Goal: Task Accomplishment & Management: Manage account settings

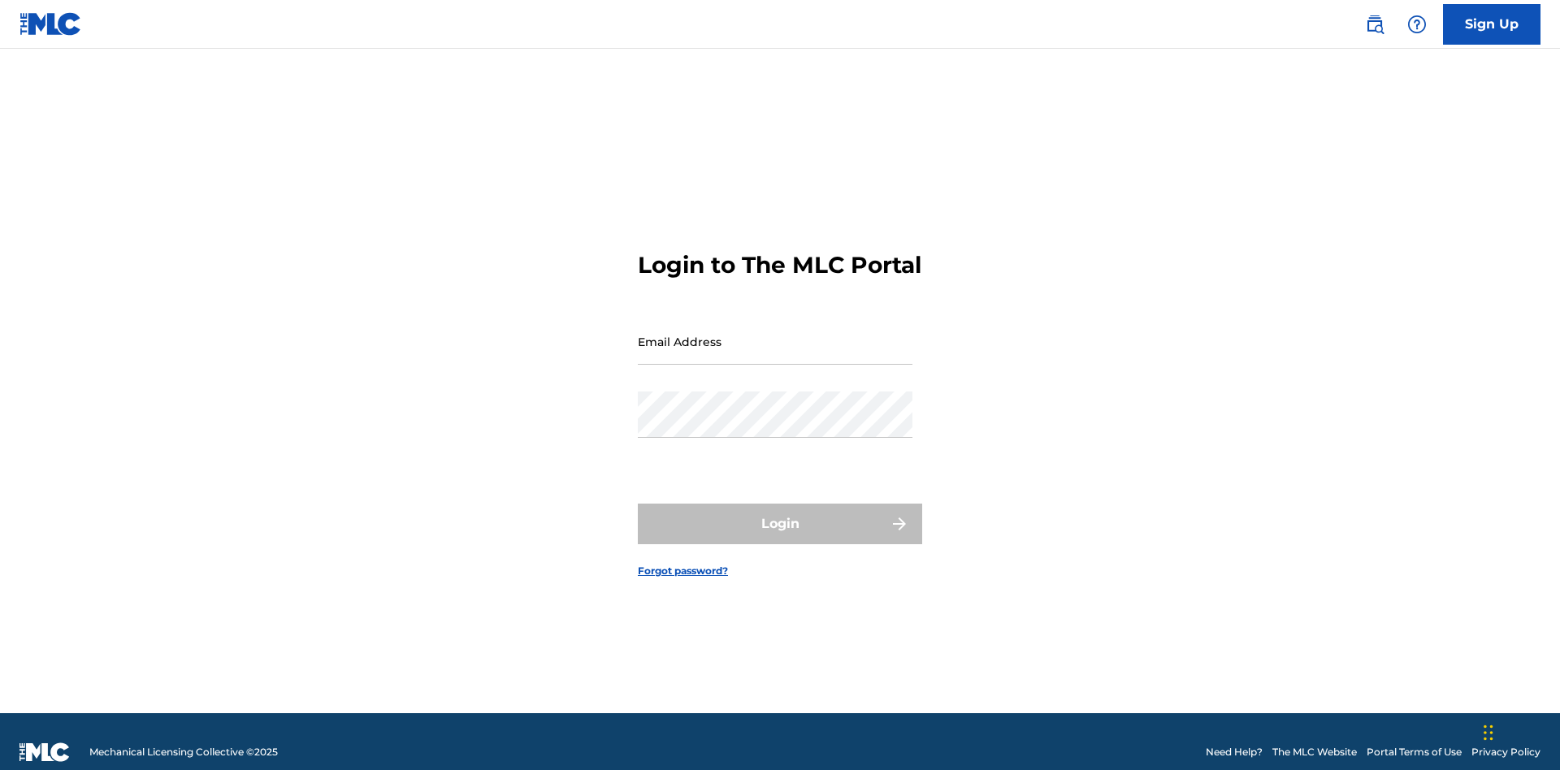
scroll to position [21, 0]
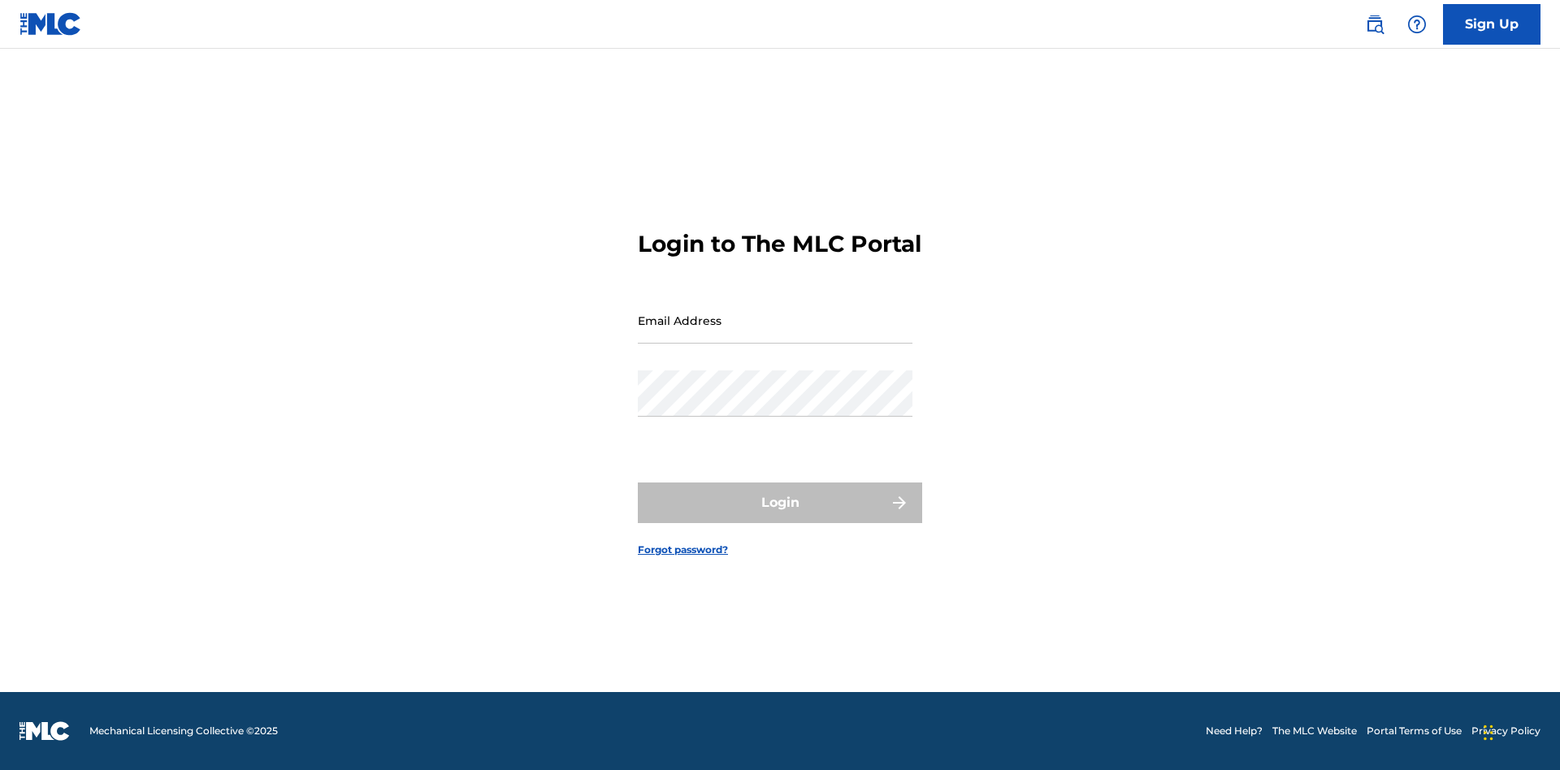
click at [775, 334] on input "Email Address" at bounding box center [775, 320] width 275 height 46
type input "[EMAIL_ADDRESS][DOMAIN_NAME]"
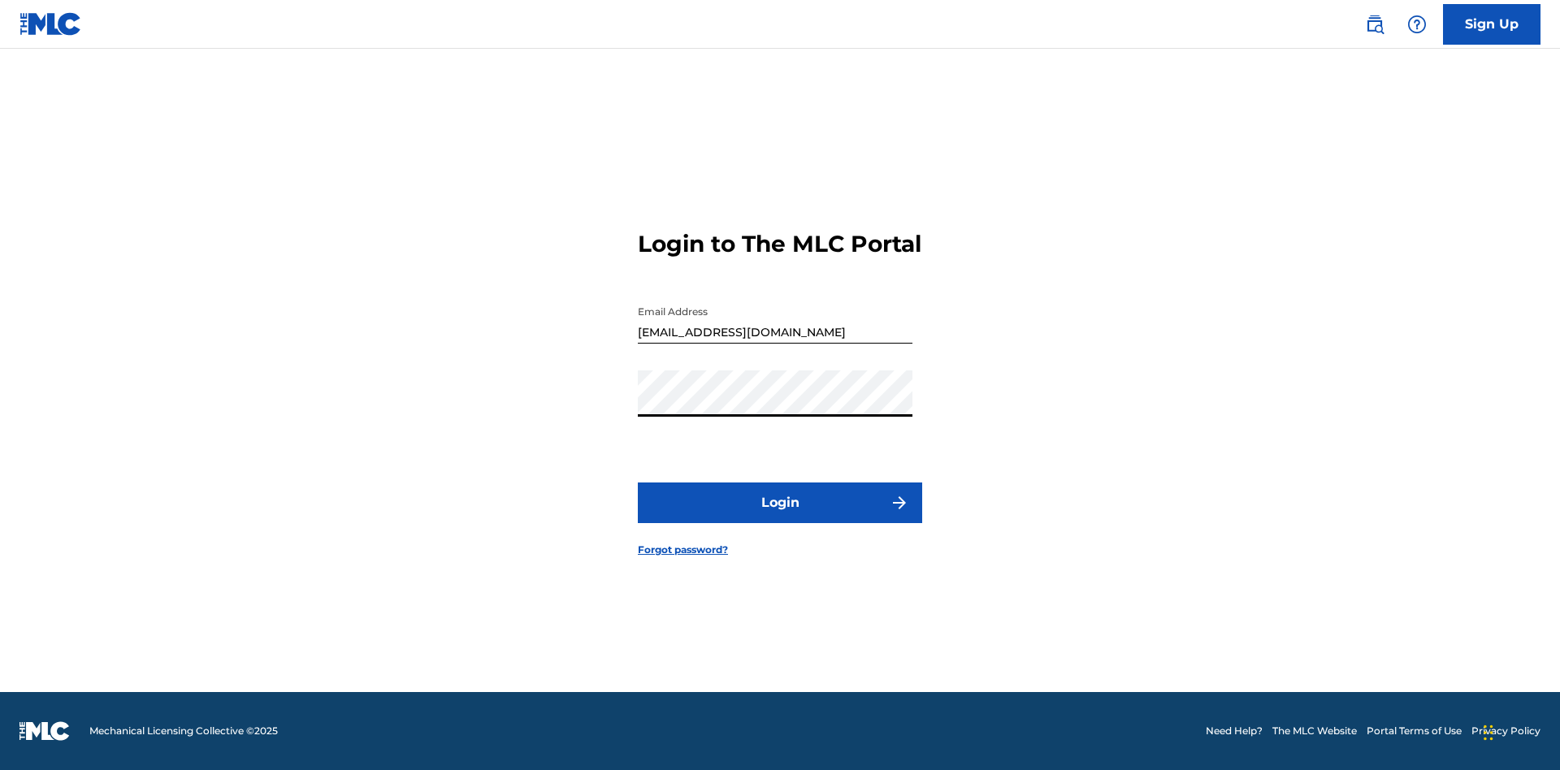
click at [780, 517] on button "Login" at bounding box center [780, 503] width 284 height 41
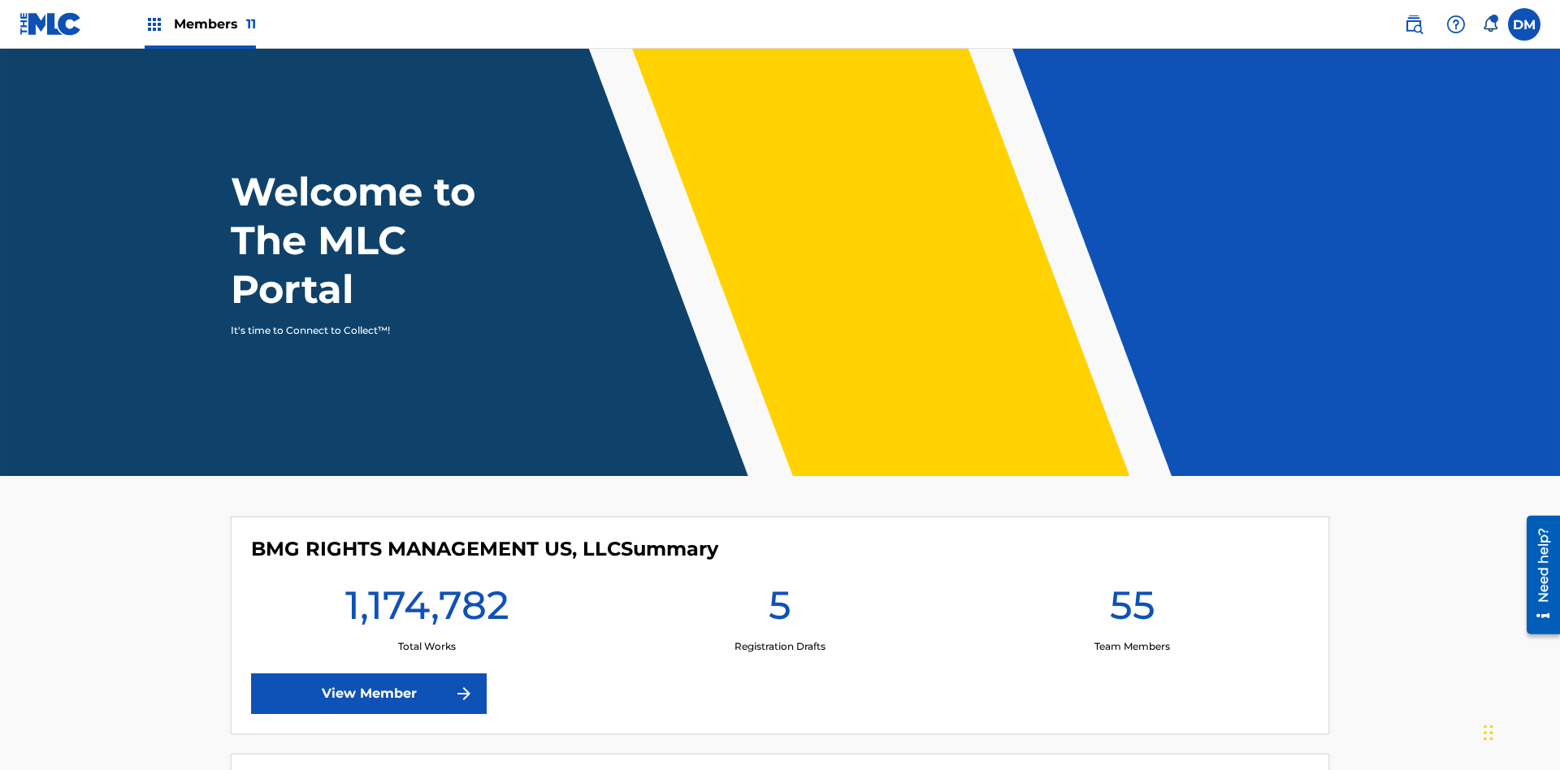
click at [200, 24] on span "Members 11" at bounding box center [215, 24] width 82 height 19
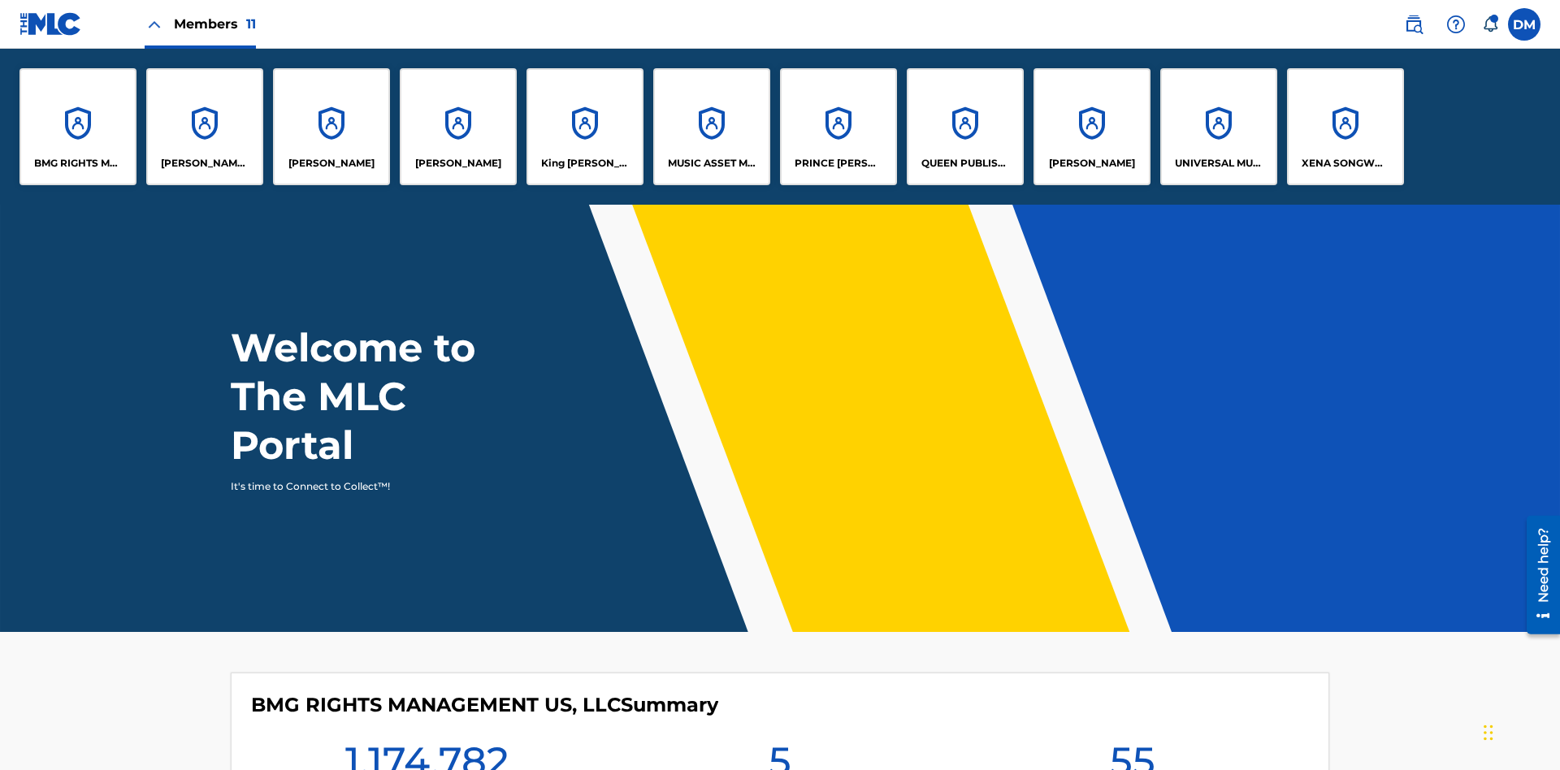
scroll to position [59, 0]
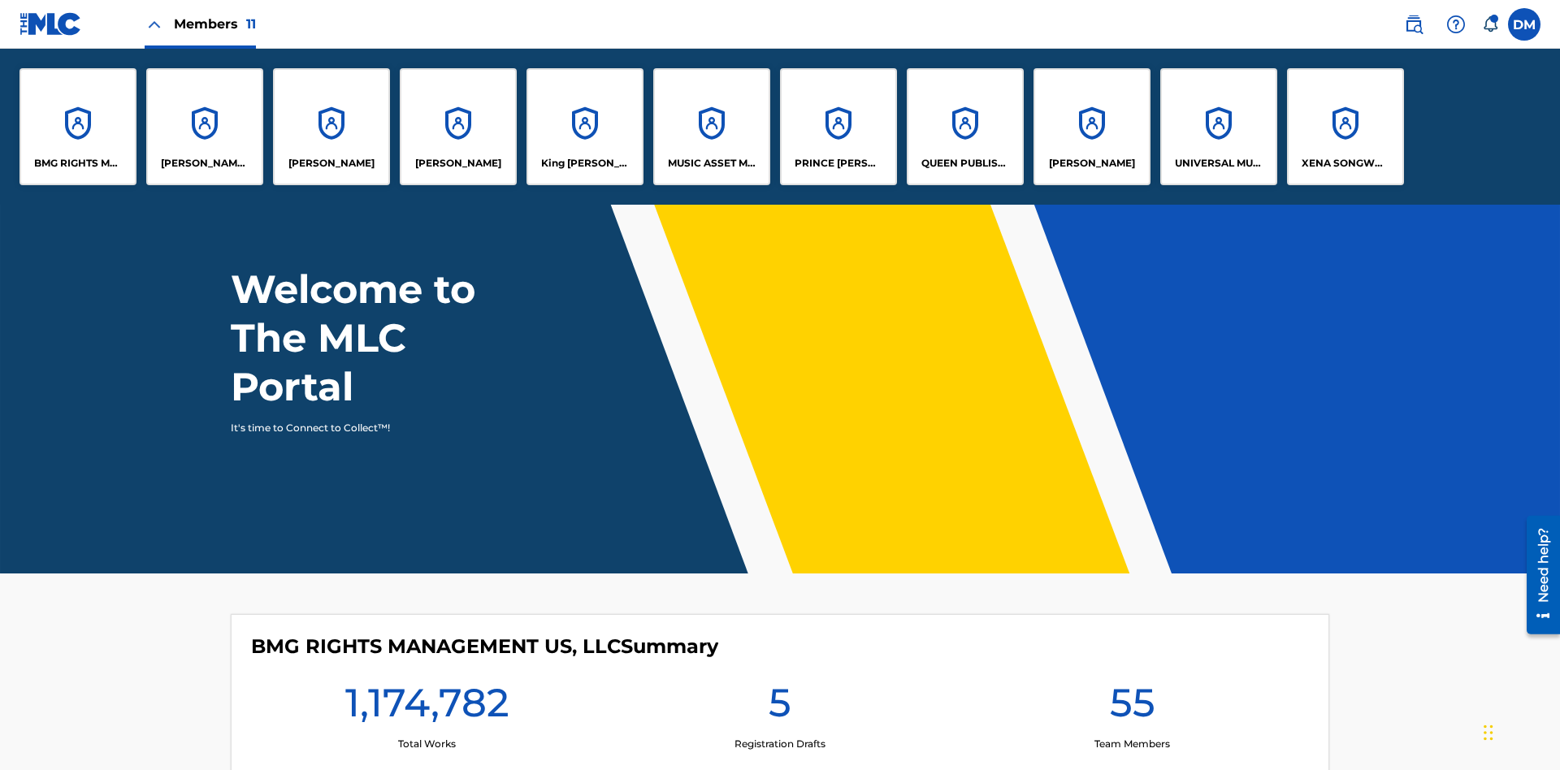
click at [1091, 163] on p "[PERSON_NAME]" at bounding box center [1092, 163] width 86 height 15
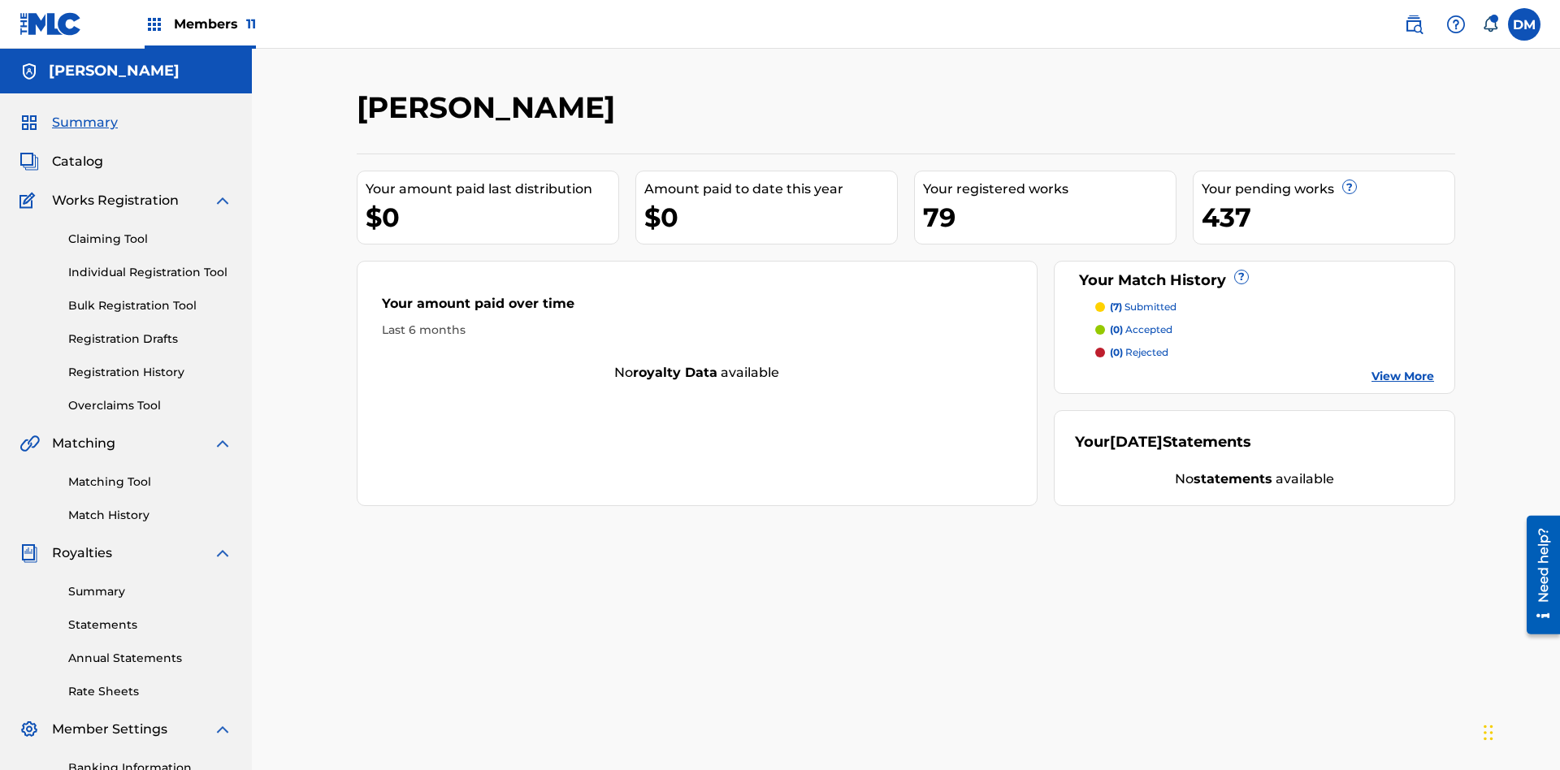
scroll to position [237, 0]
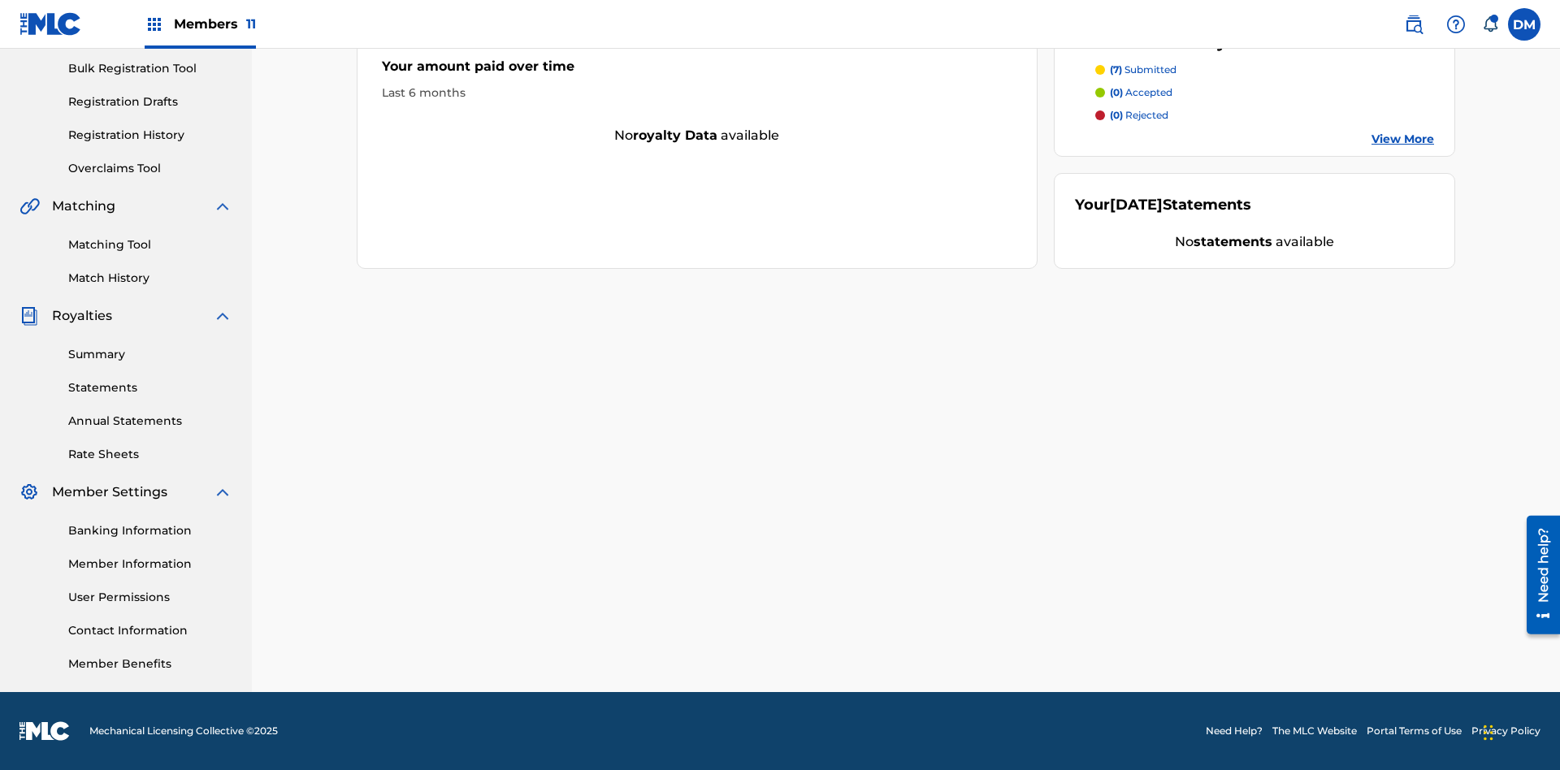
click at [150, 597] on link "User Permissions" at bounding box center [150, 597] width 164 height 17
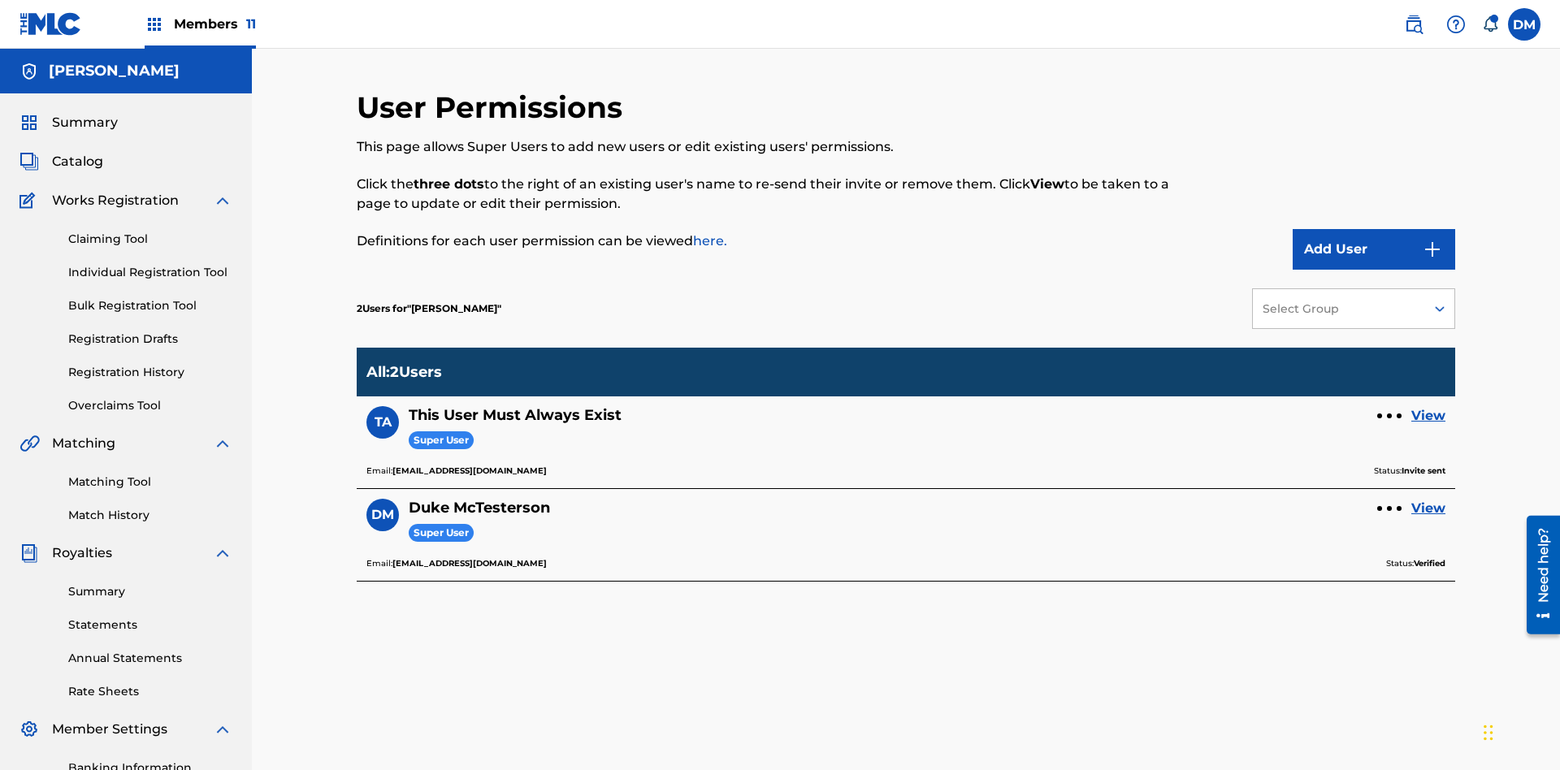
scroll to position [237, 0]
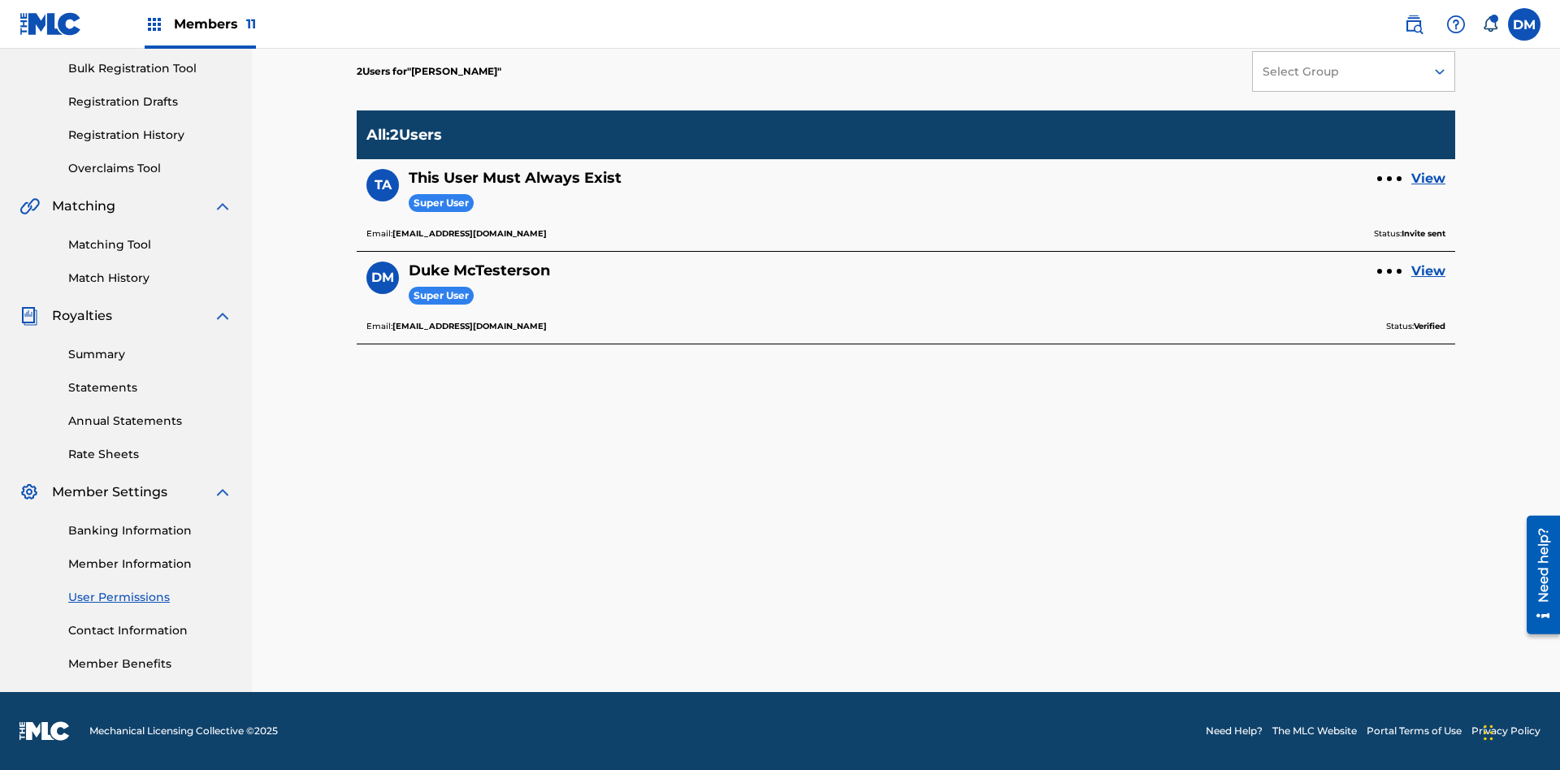
click at [1390, 179] on div at bounding box center [1389, 178] width 5 height 5
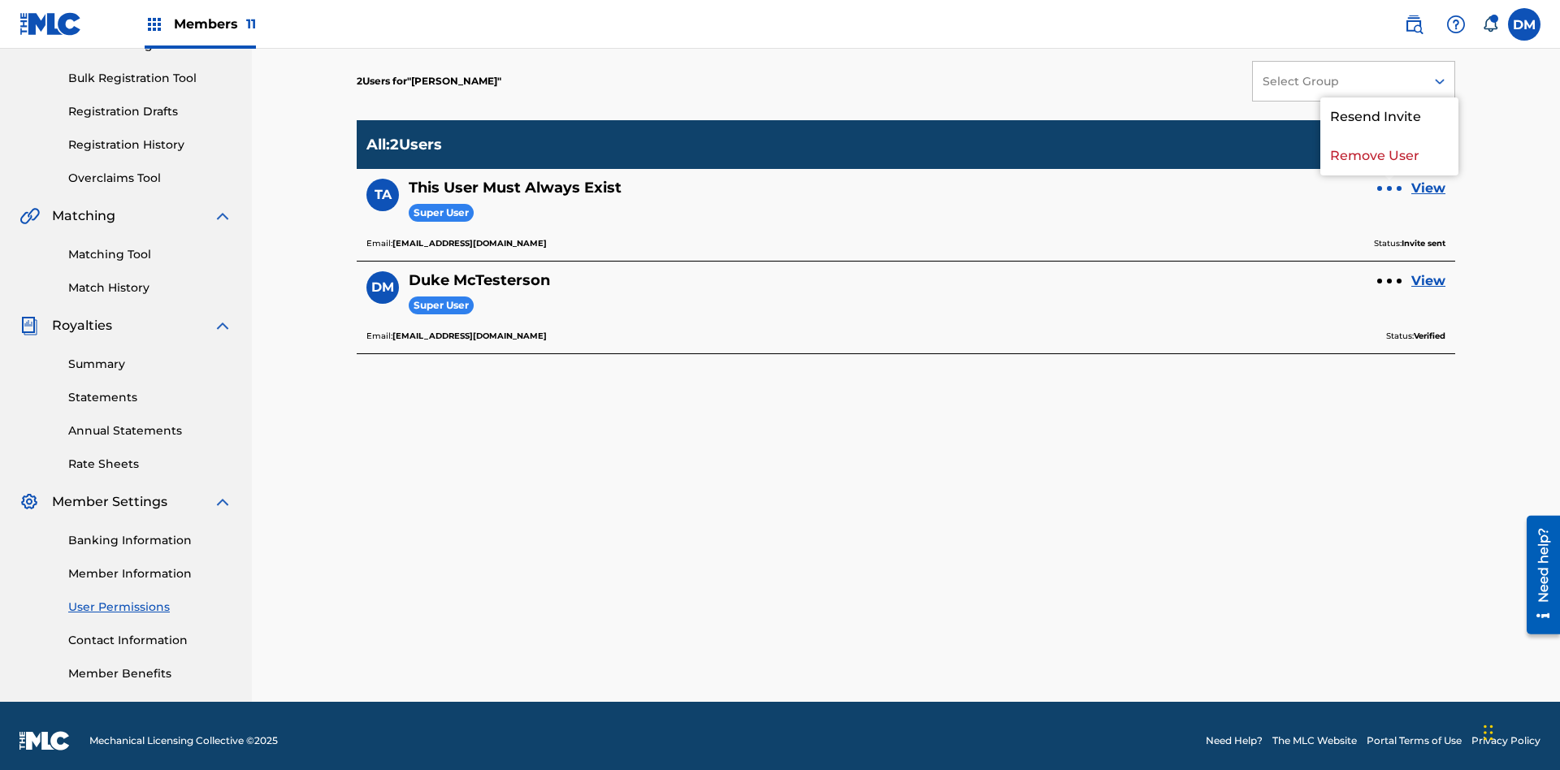
click at [1390, 117] on p "Resend Invite" at bounding box center [1390, 117] width 138 height 39
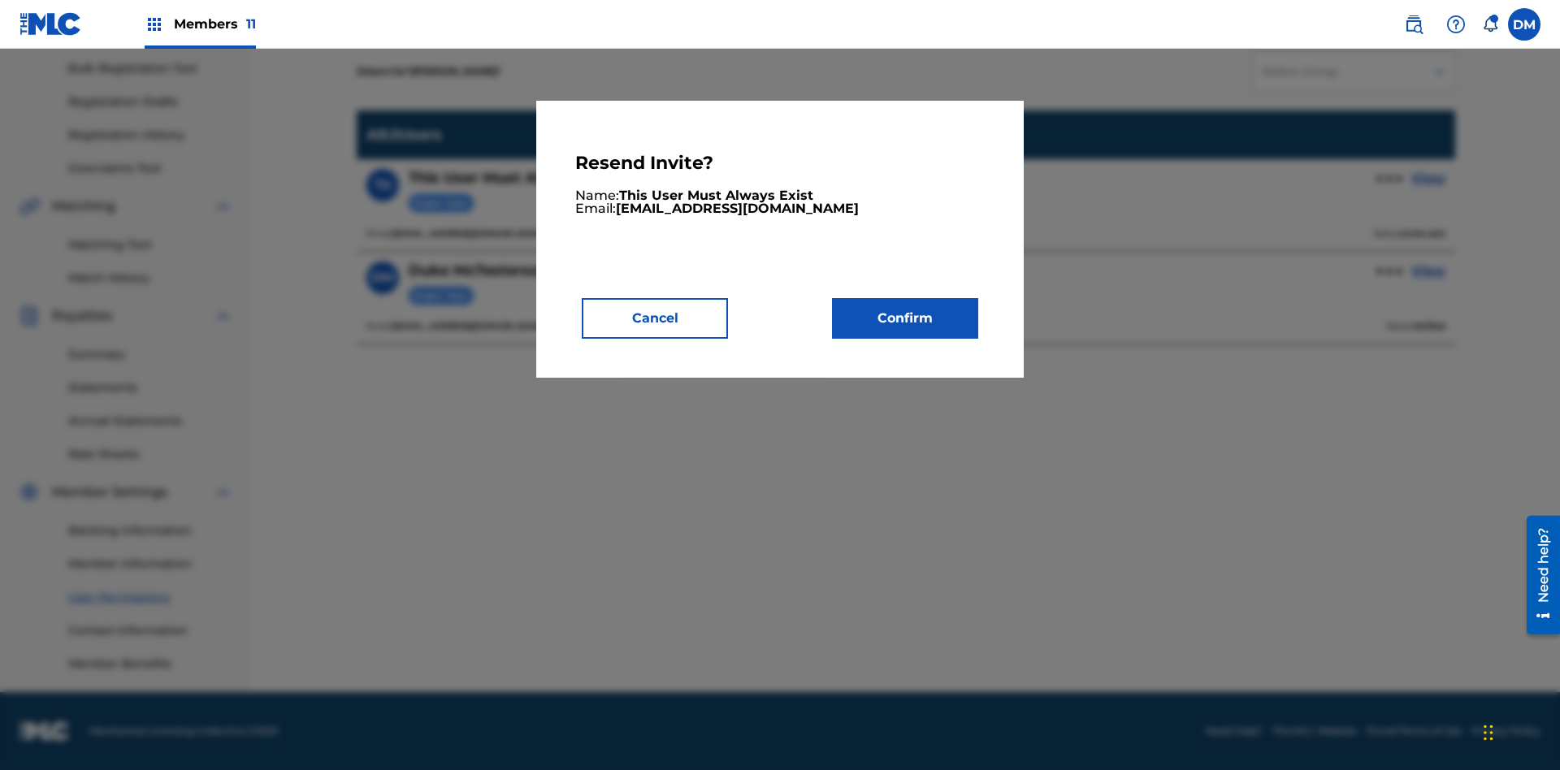
click at [905, 318] on button "Confirm" at bounding box center [905, 318] width 146 height 41
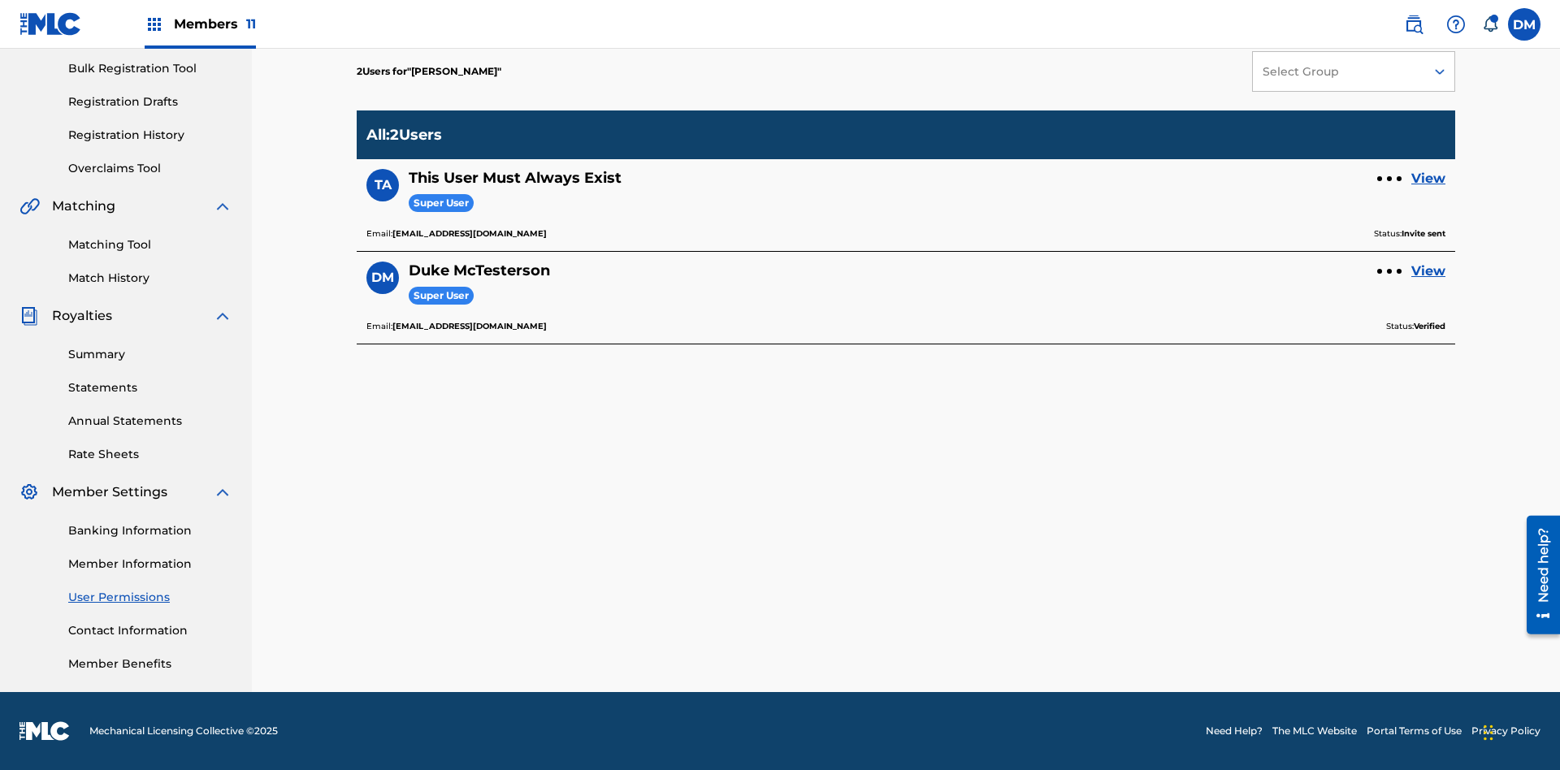
click at [1429, 179] on link "View" at bounding box center [1429, 179] width 34 height 20
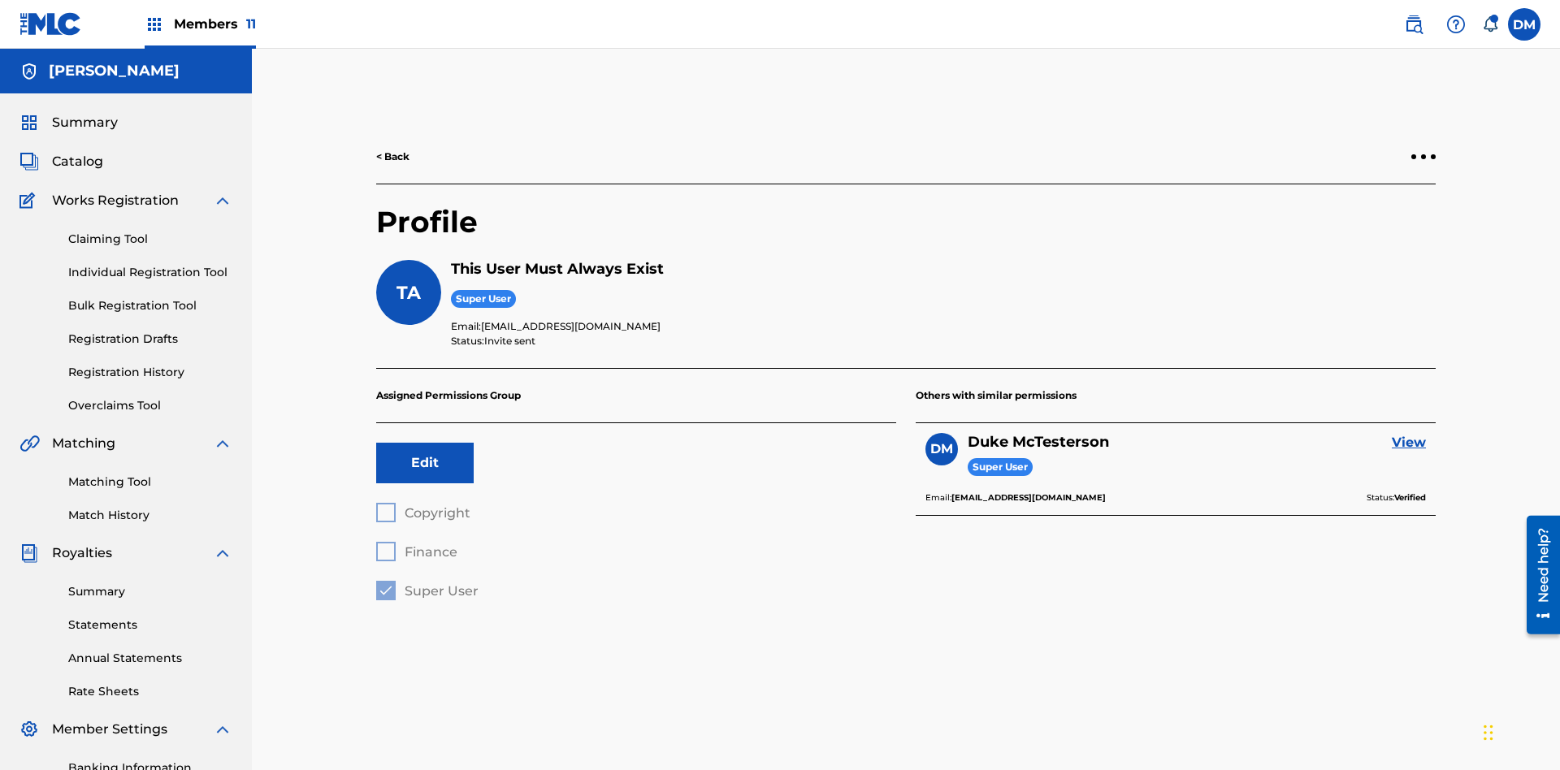
scroll to position [57, 0]
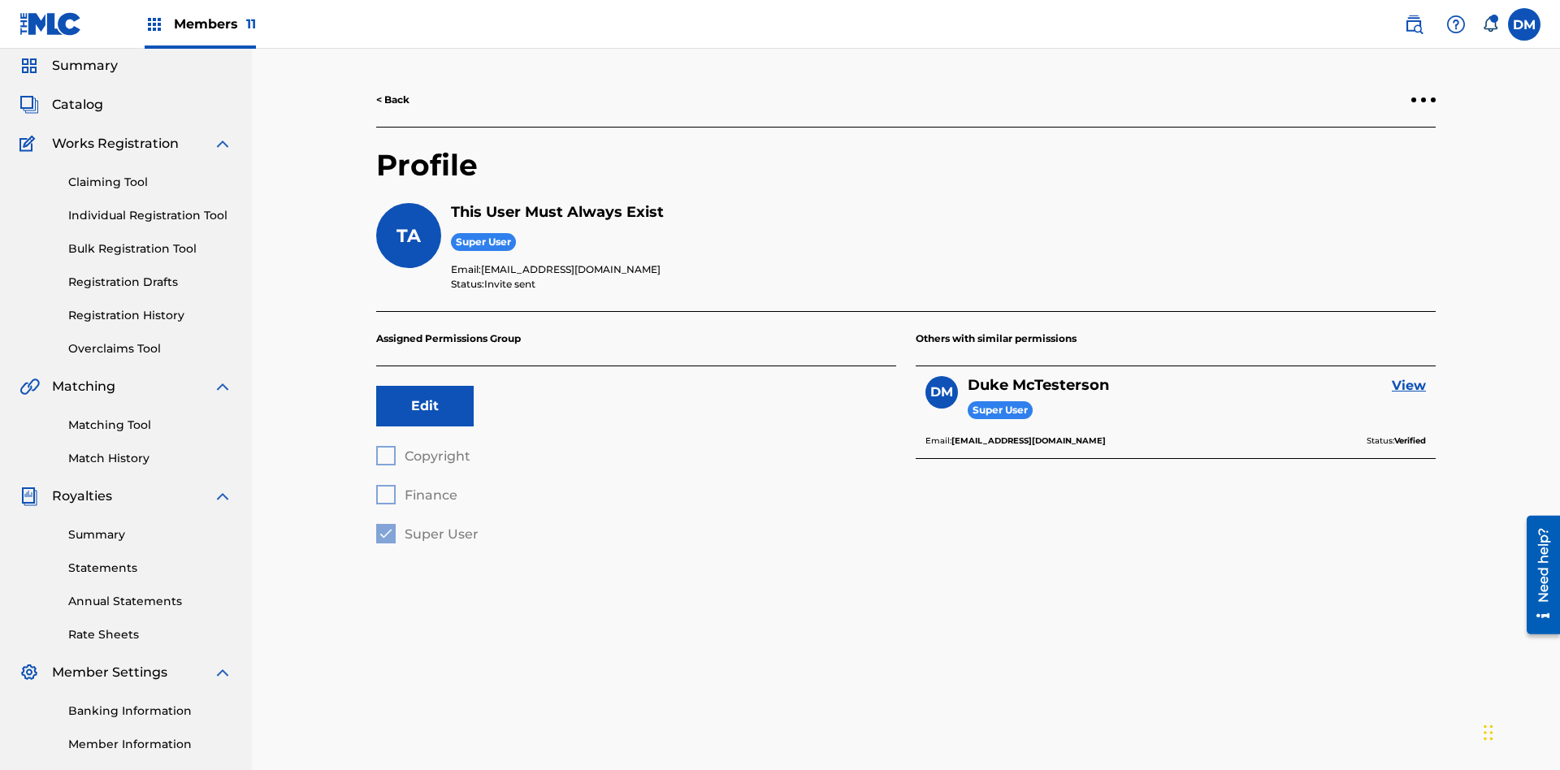
click at [1424, 100] on div at bounding box center [1423, 100] width 5 height 5
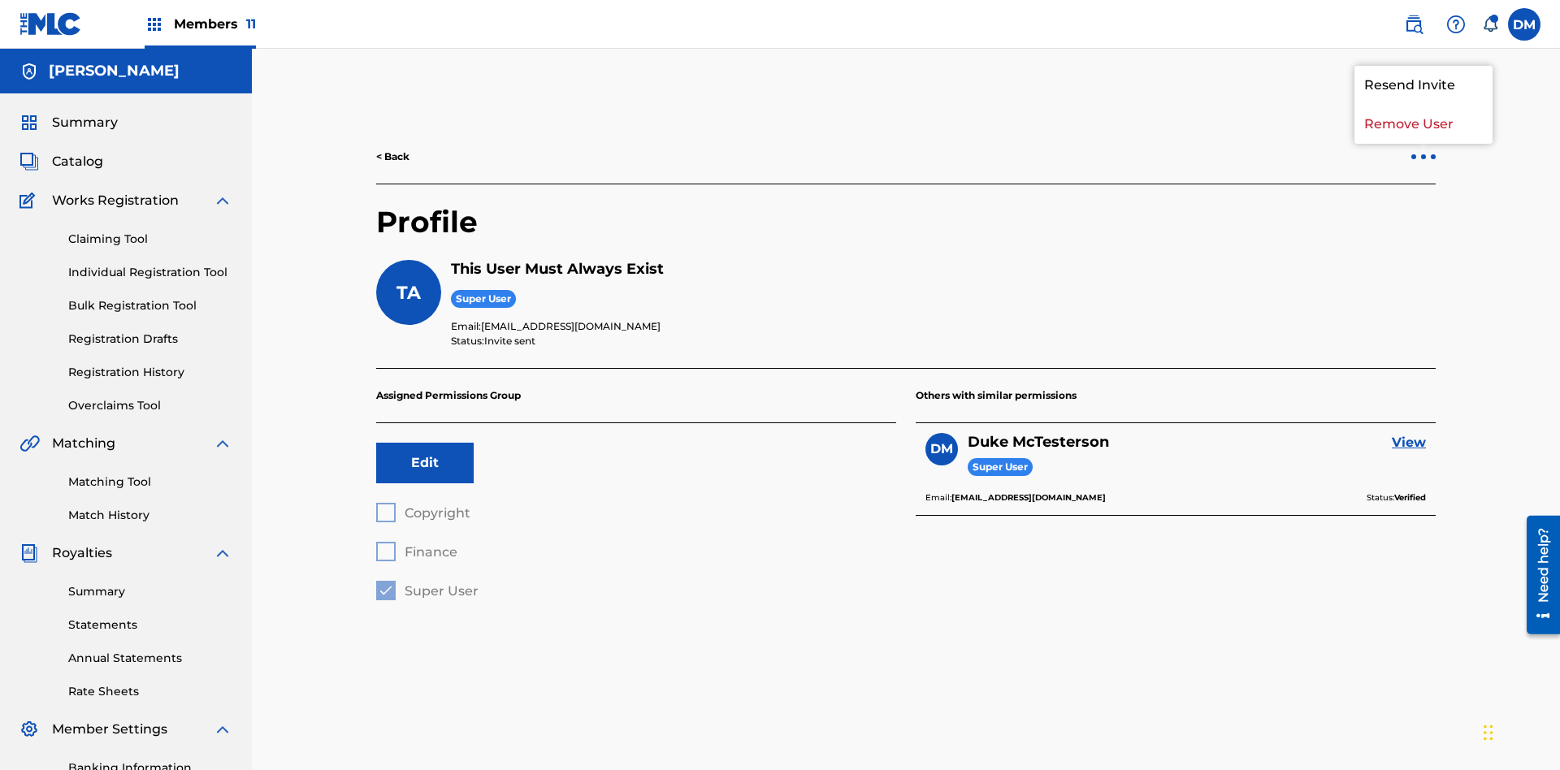
click at [1424, 85] on p "Resend Invite" at bounding box center [1424, 85] width 138 height 39
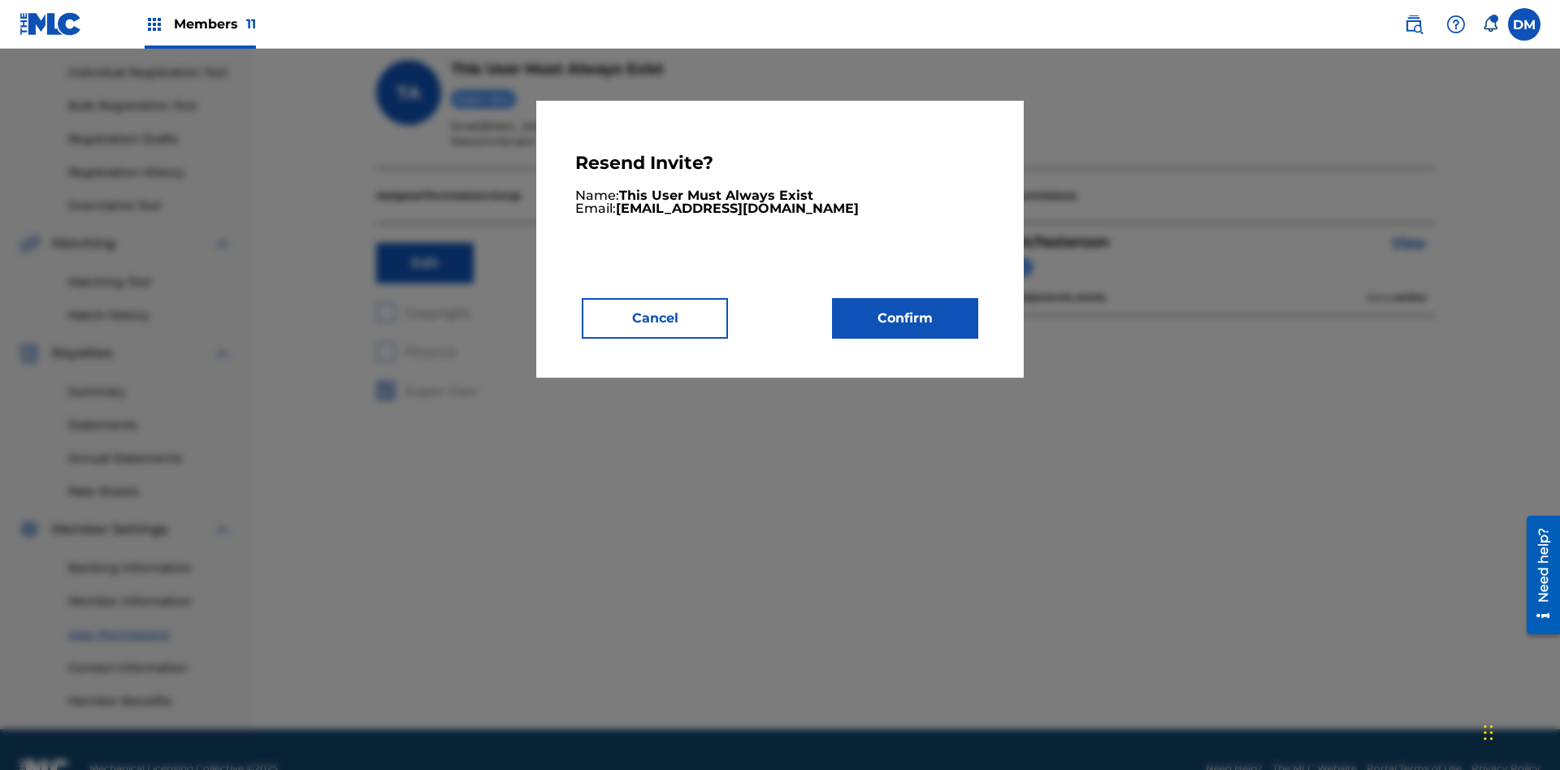
click at [905, 318] on button "Confirm" at bounding box center [905, 318] width 146 height 41
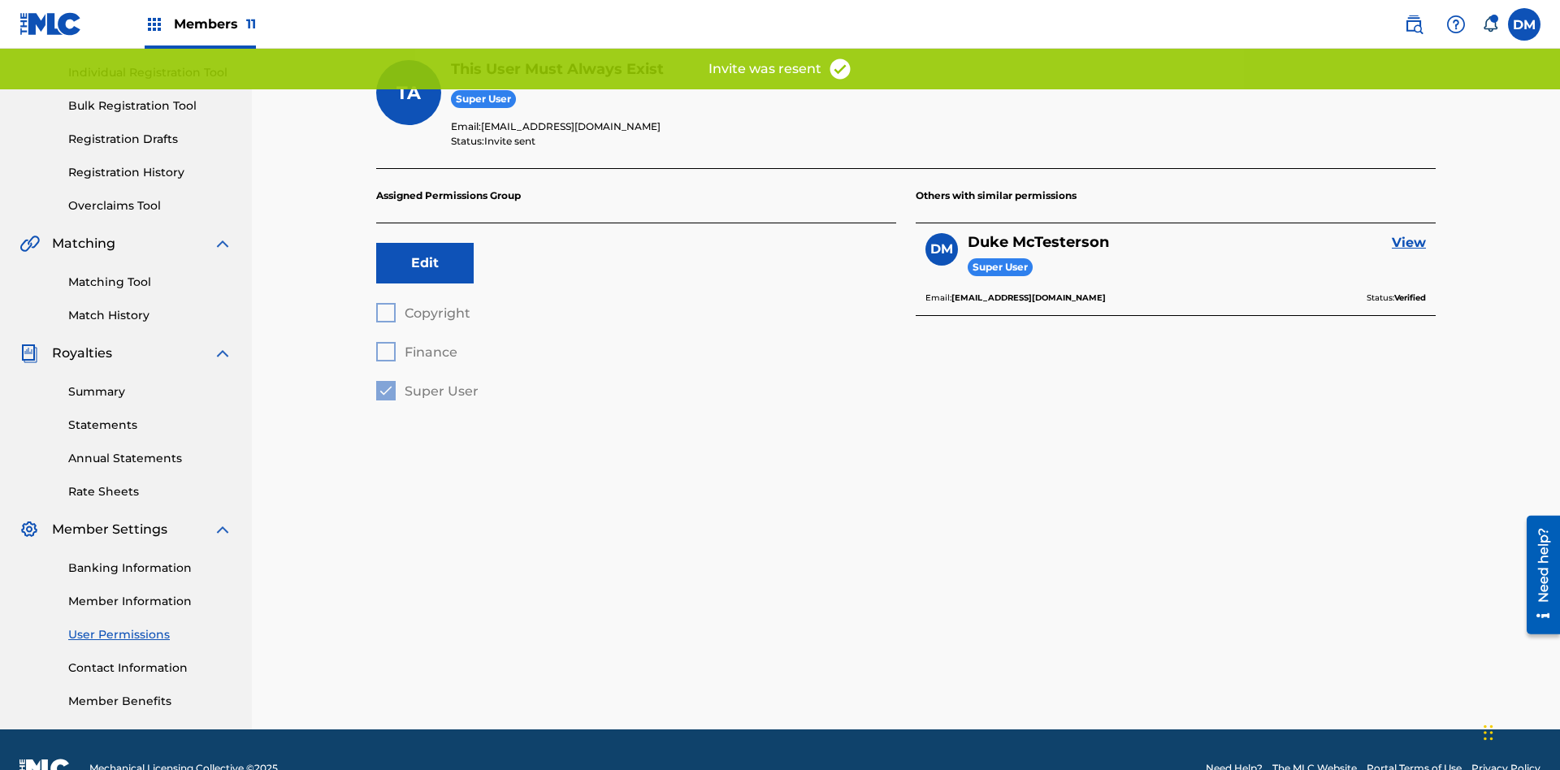
scroll to position [162, 0]
